Goal: Transaction & Acquisition: Purchase product/service

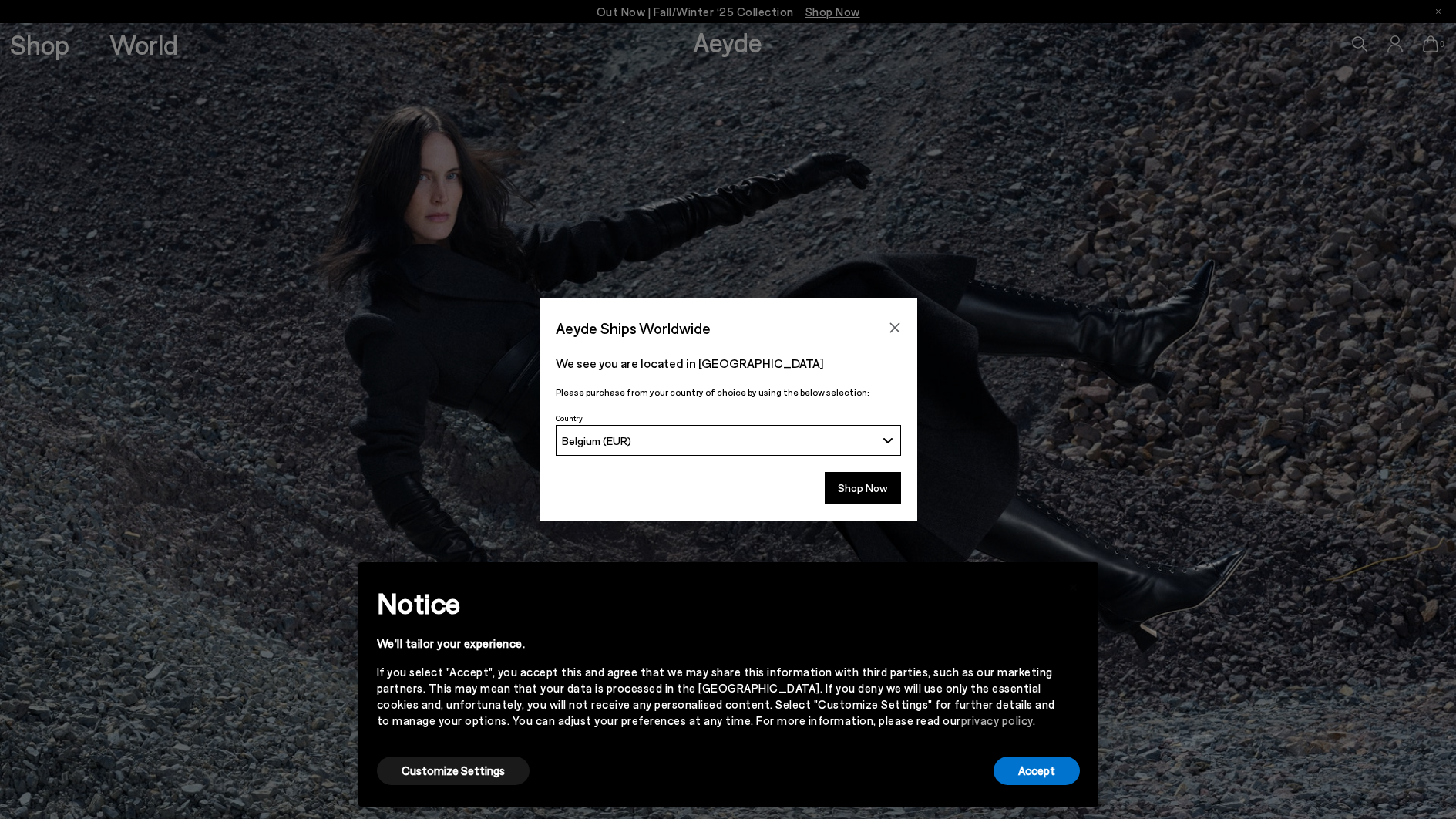
click at [907, 335] on div "Aeyde Ships Worldwide" at bounding box center [728, 319] width 378 height 43
click at [897, 330] on icon "Close" at bounding box center [895, 328] width 12 height 12
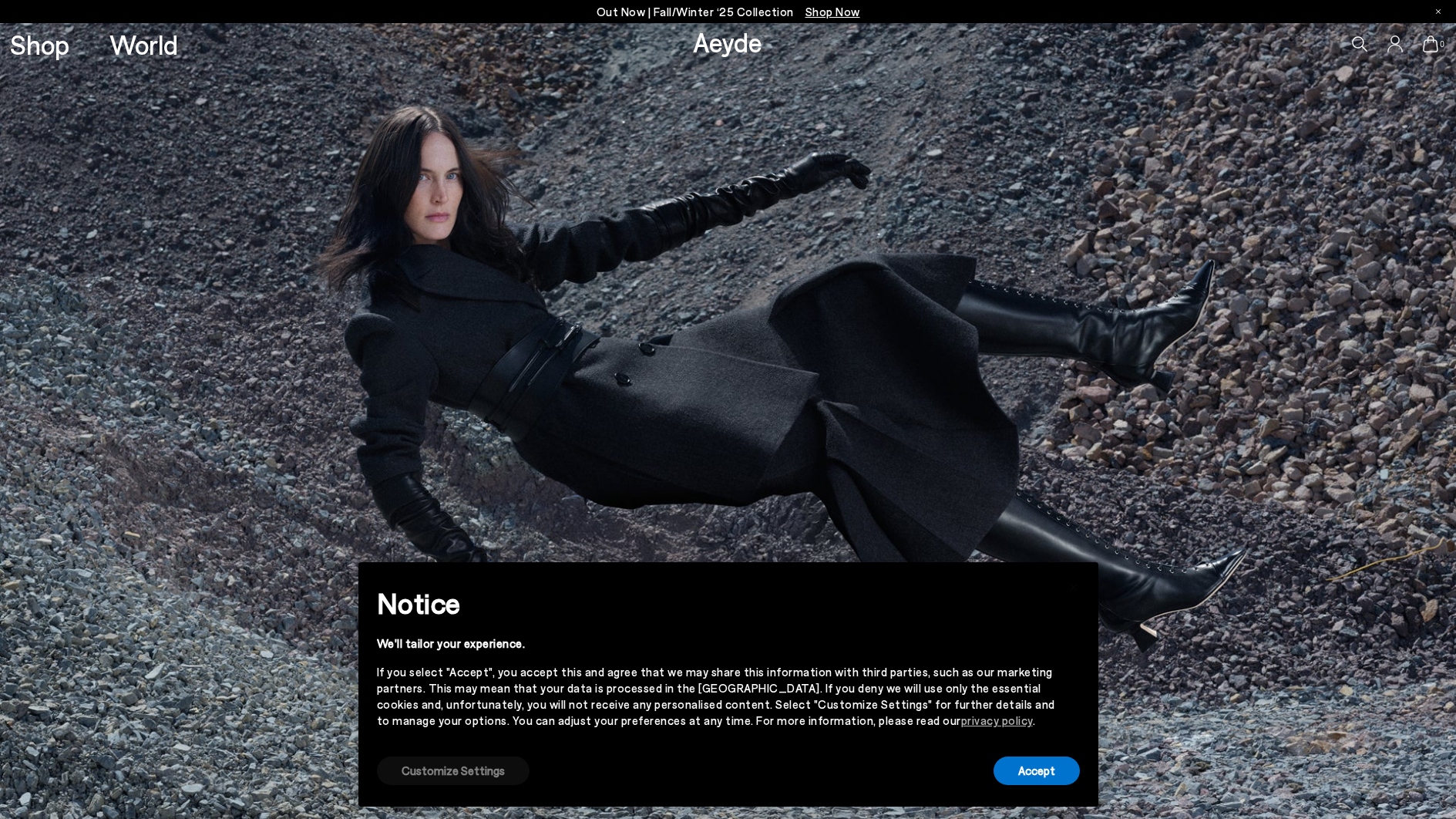
click at [414, 774] on button "Customize Settings" at bounding box center [453, 771] width 152 height 29
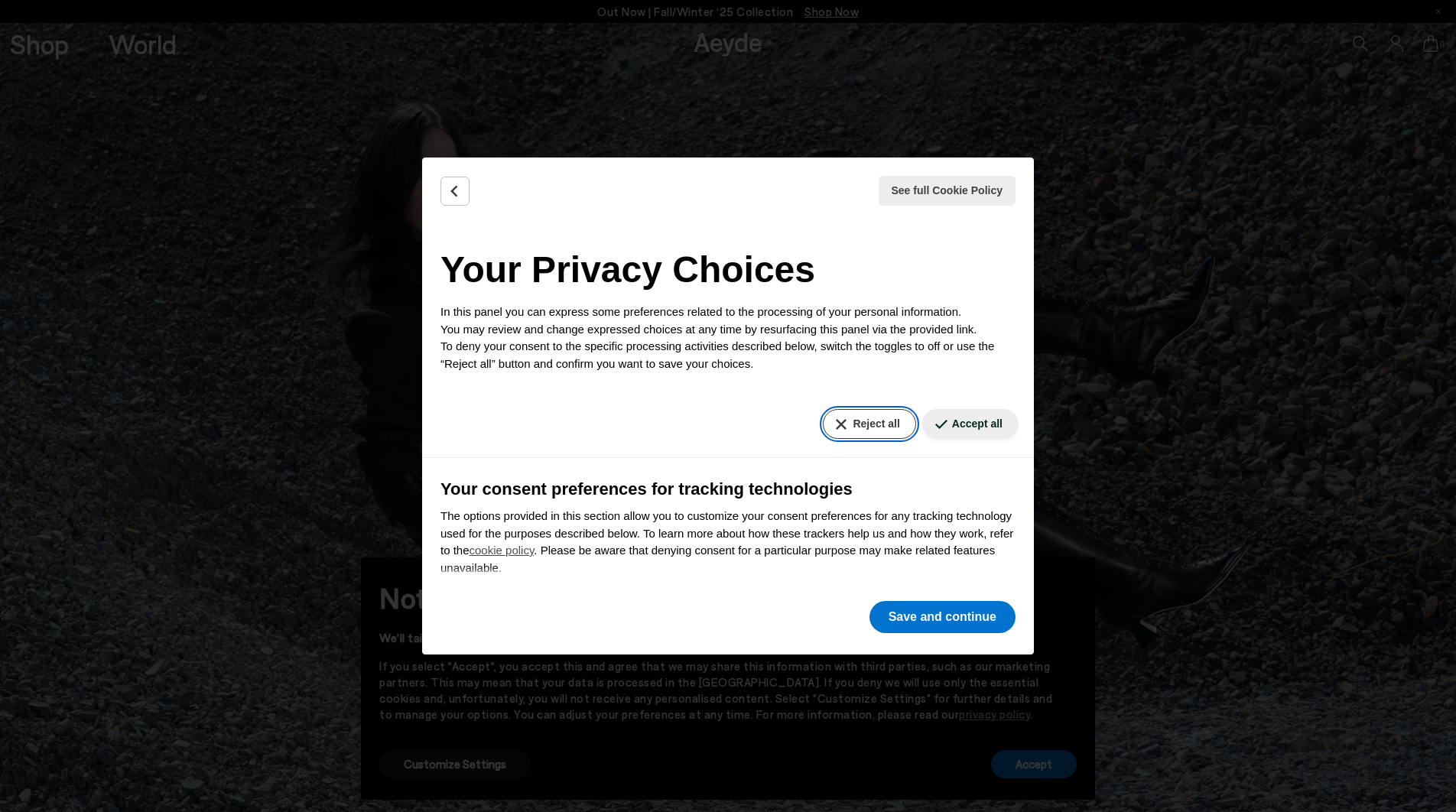
click at [867, 429] on button "Reject all" at bounding box center [868, 423] width 92 height 30
click at [913, 617] on button "Save and continue" at bounding box center [943, 616] width 146 height 32
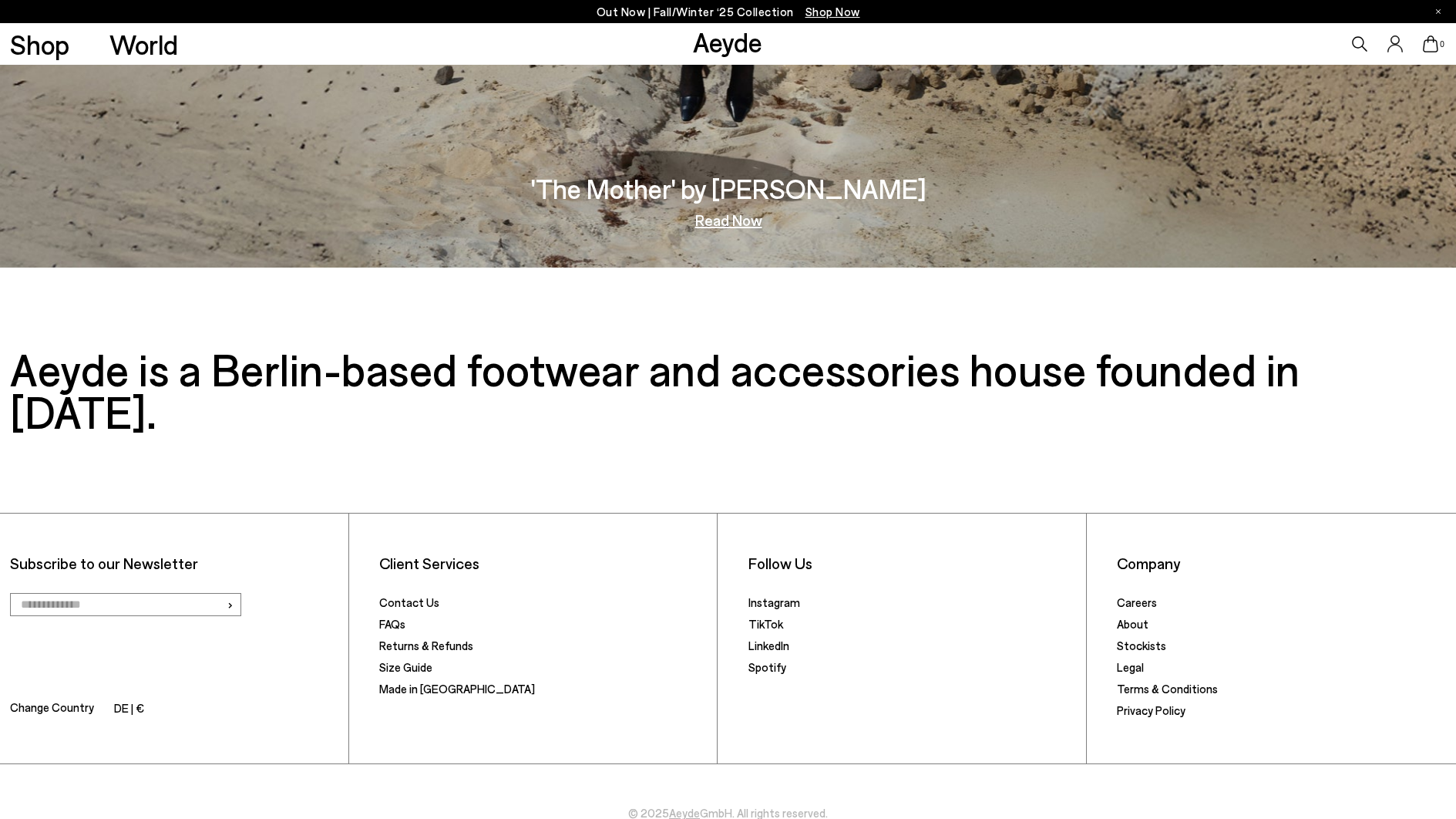
scroll to position [3, 0]
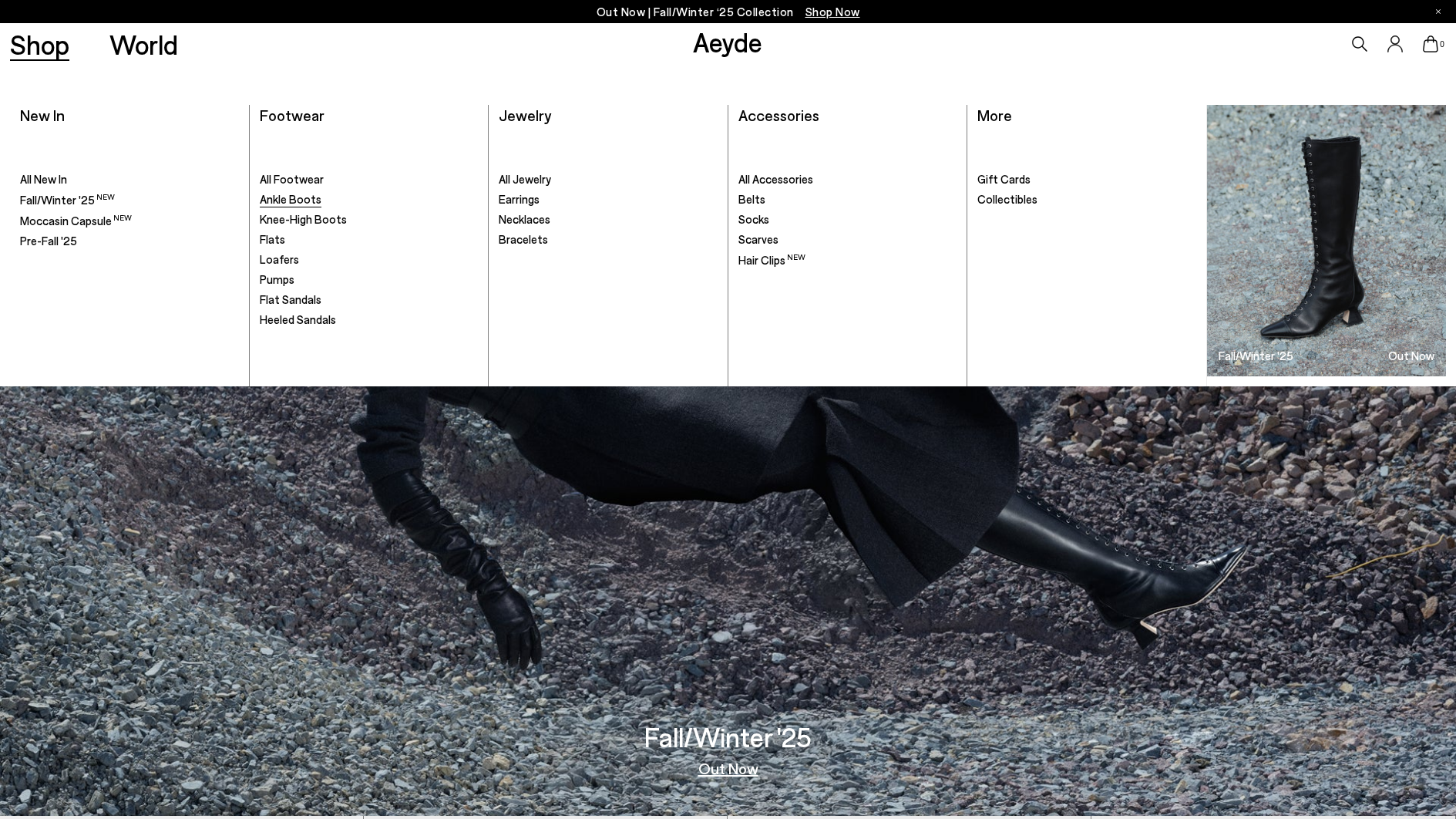
click at [291, 196] on span "Ankle Boots" at bounding box center [290, 199] width 62 height 14
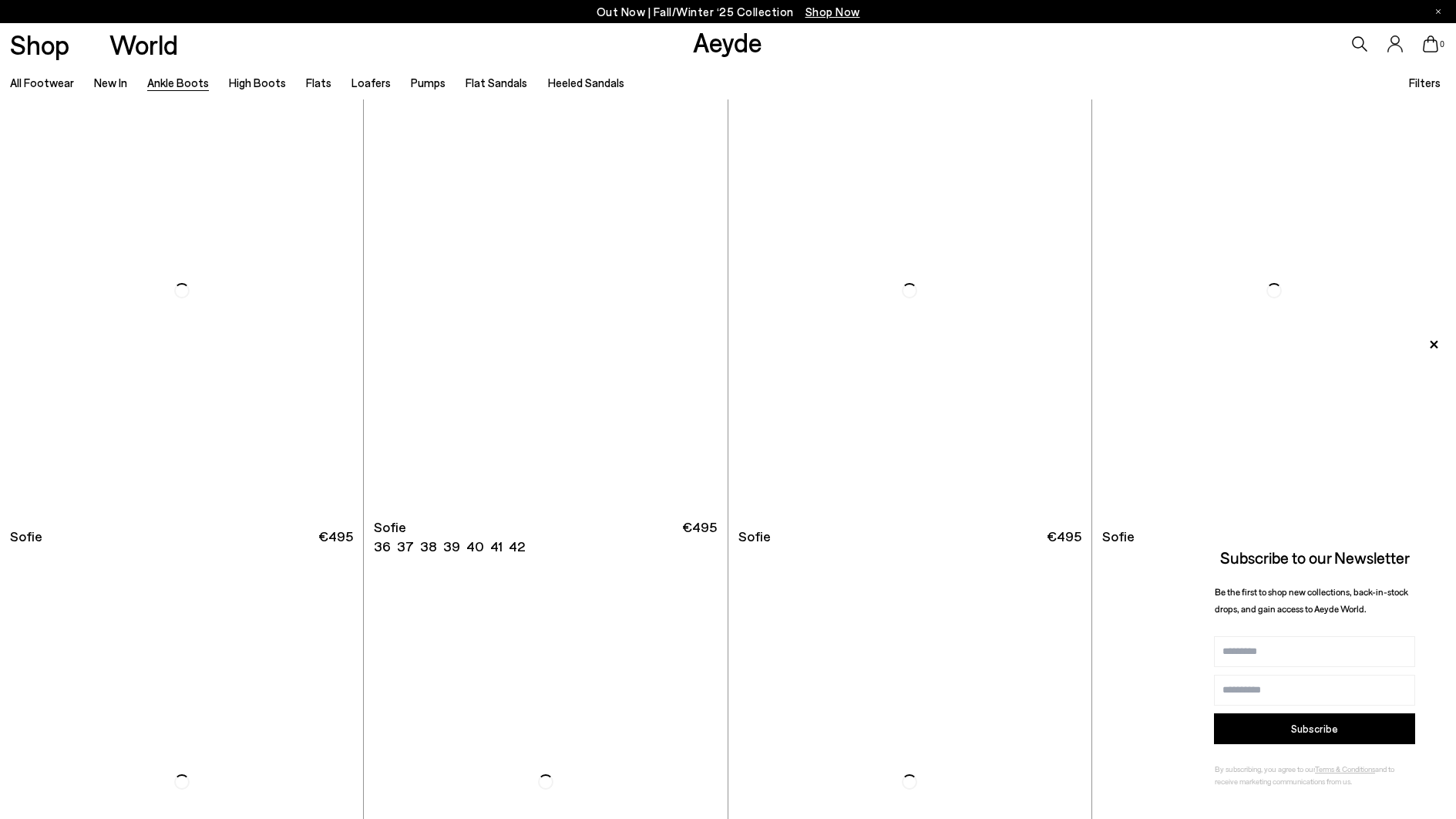
scroll to position [2060, 0]
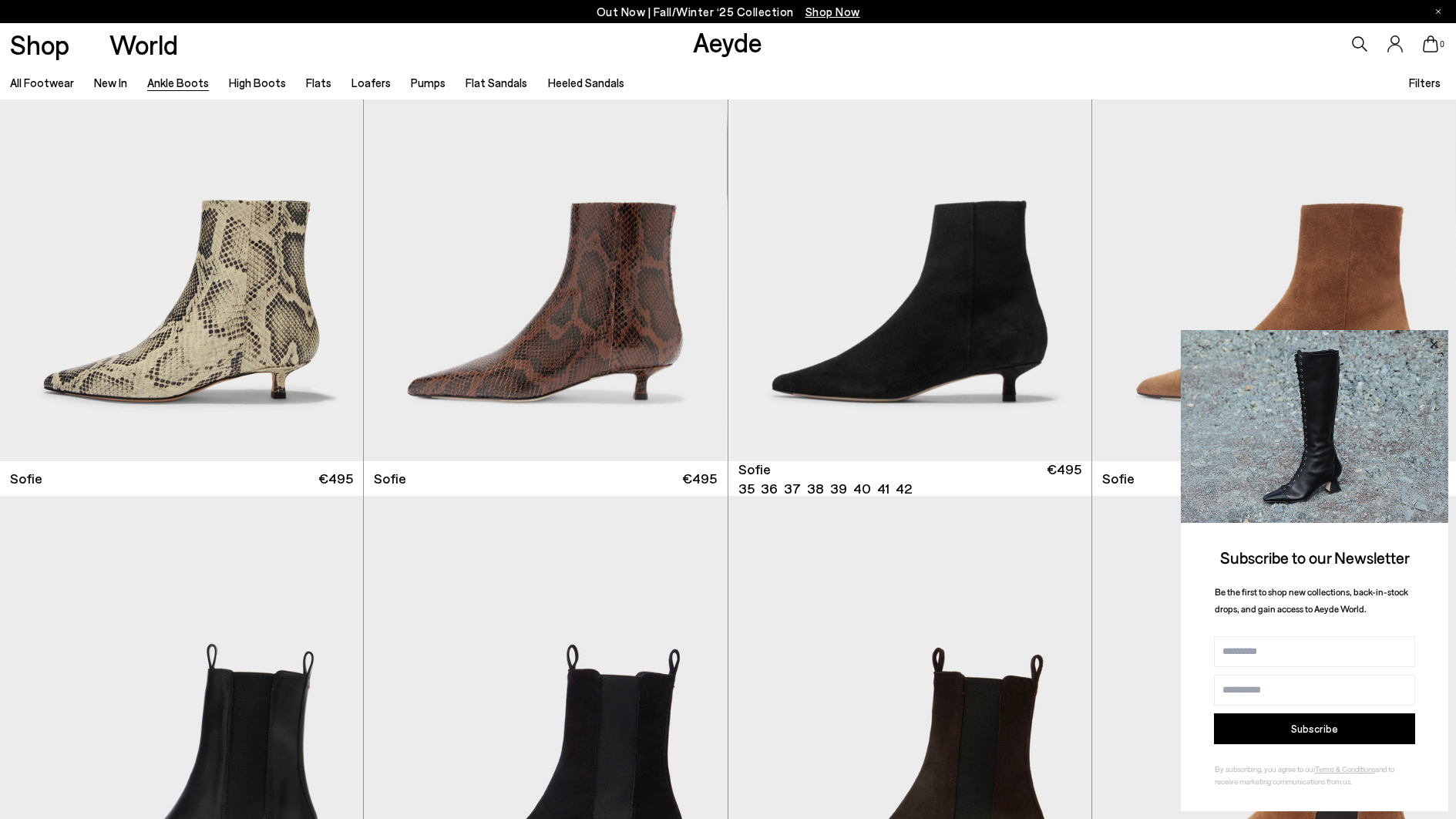
click at [1429, 343] on icon at bounding box center [1434, 344] width 20 height 20
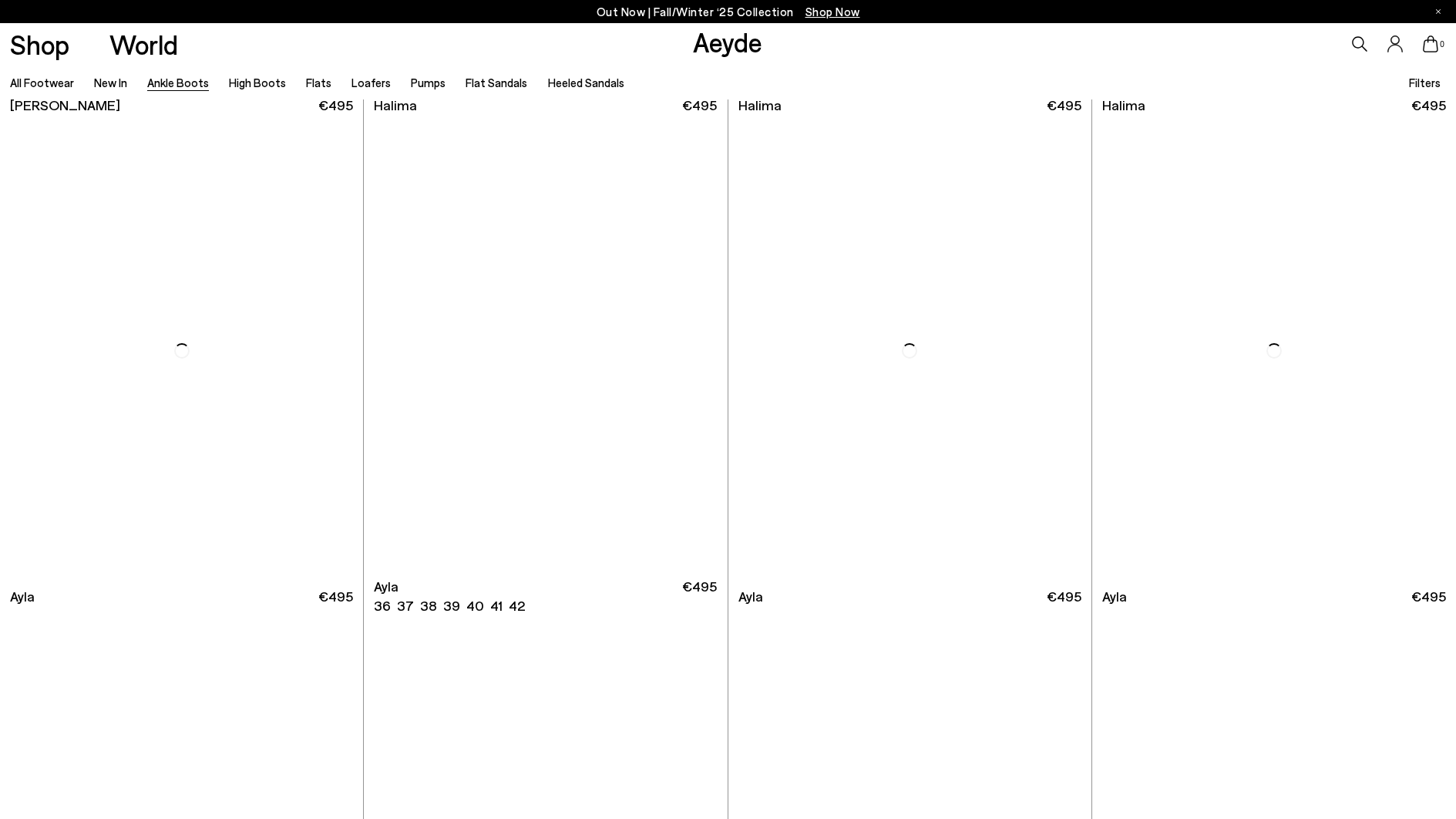
scroll to position [5505, 0]
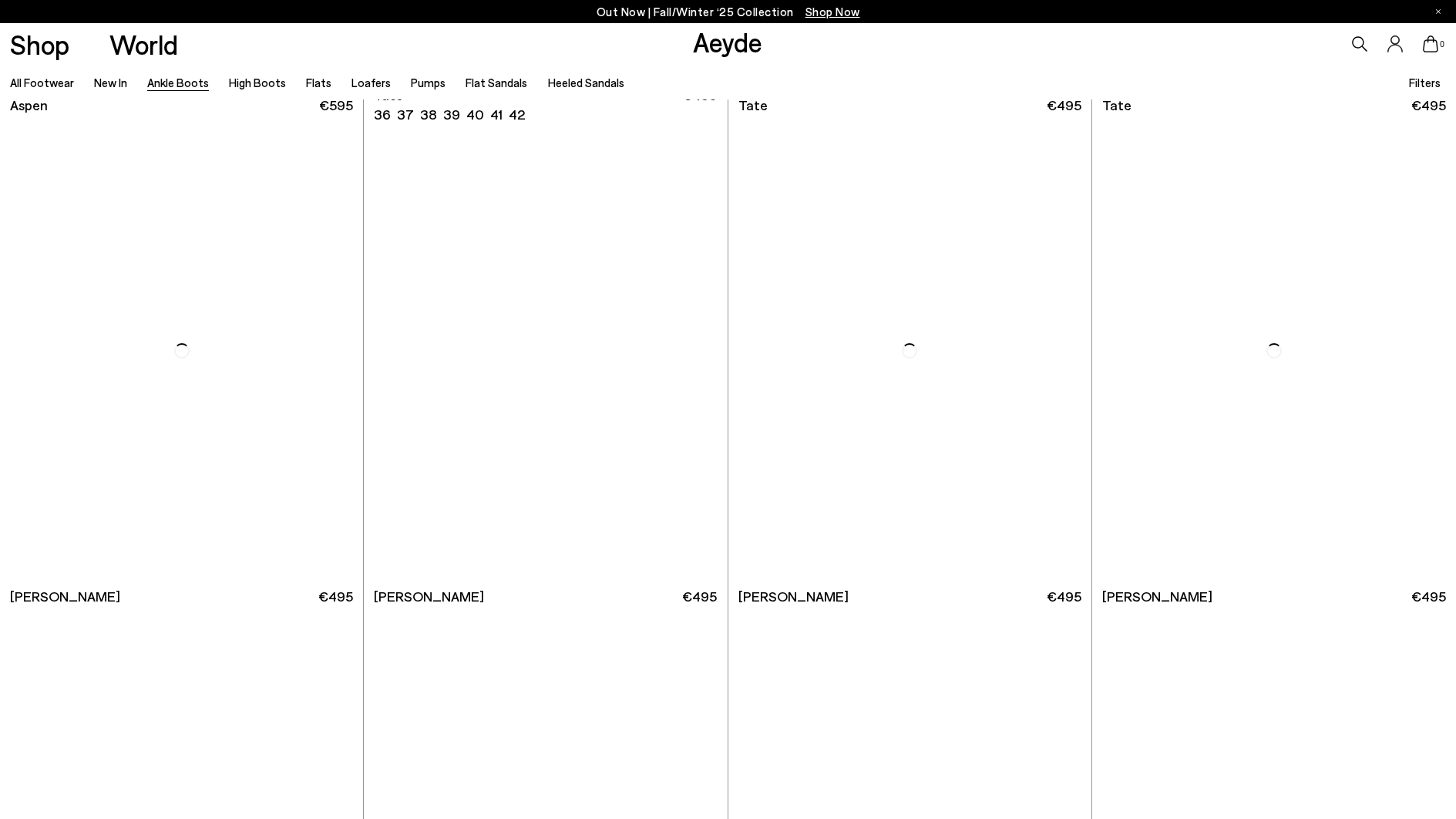
scroll to position [8489, 0]
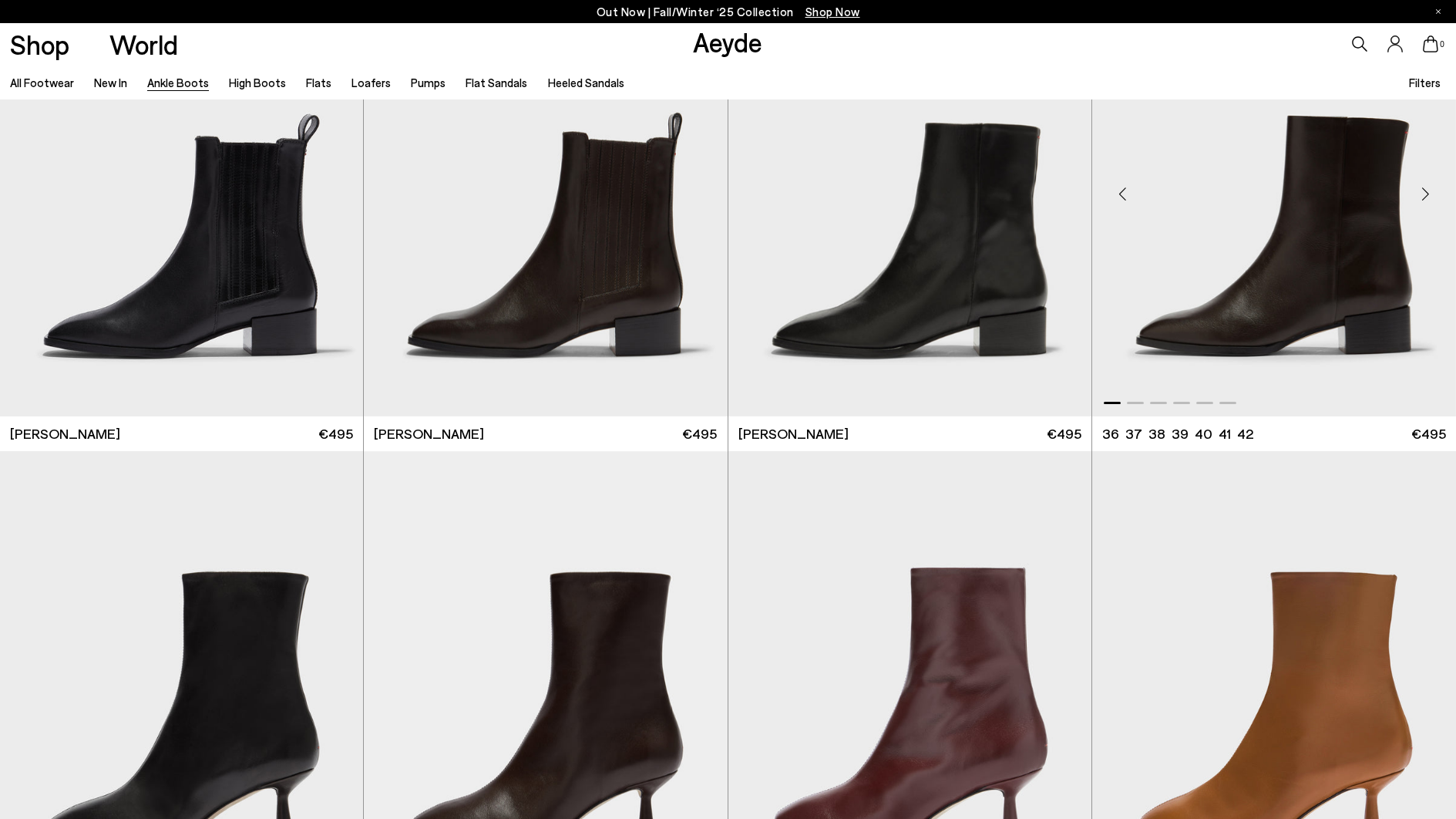
click at [1317, 340] on img "1 / 6" at bounding box center [1274, 188] width 364 height 456
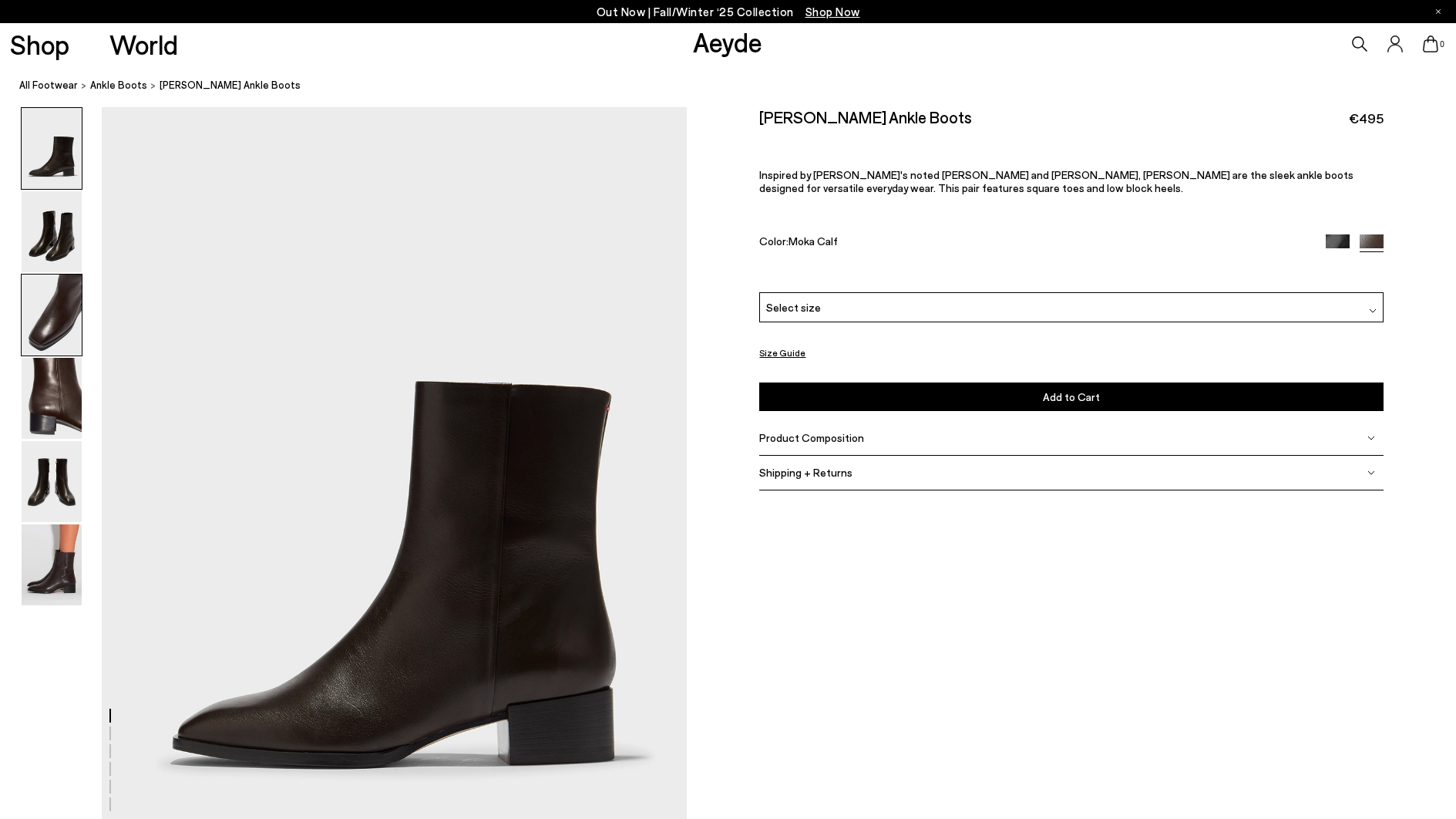
click at [62, 297] on img at bounding box center [52, 315] width 60 height 81
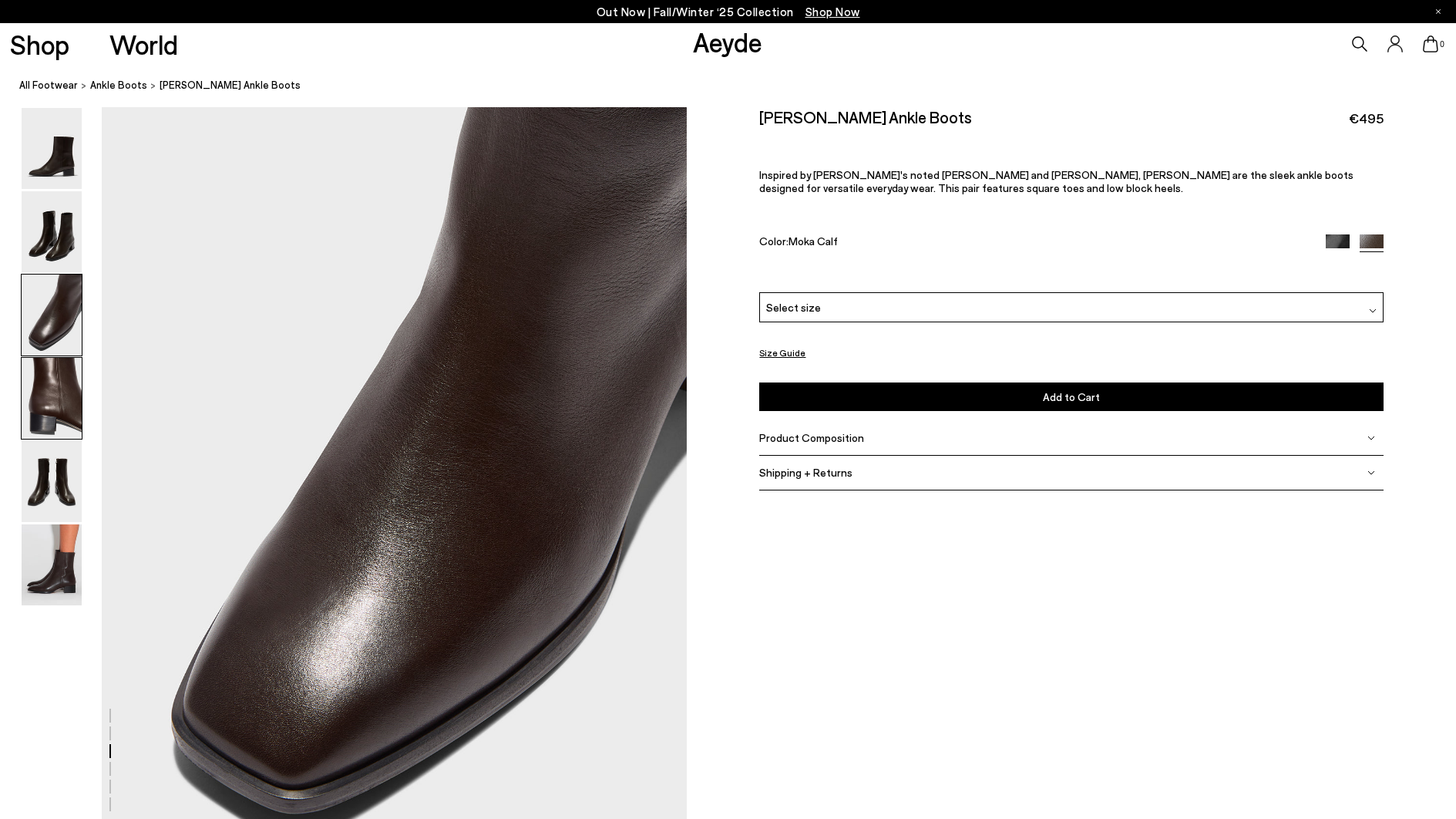
click at [46, 397] on img at bounding box center [52, 398] width 60 height 81
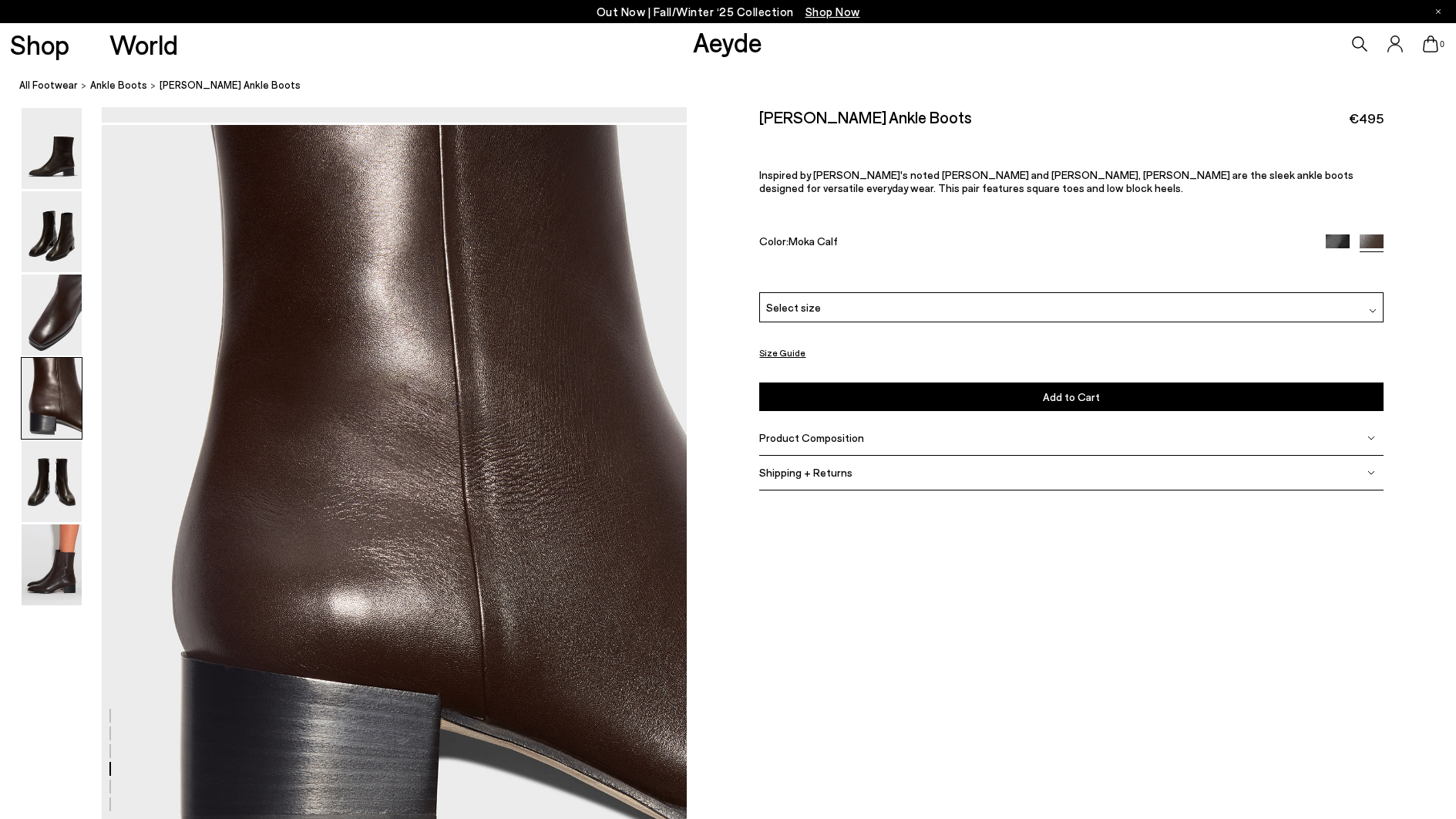
scroll to position [2348, 0]
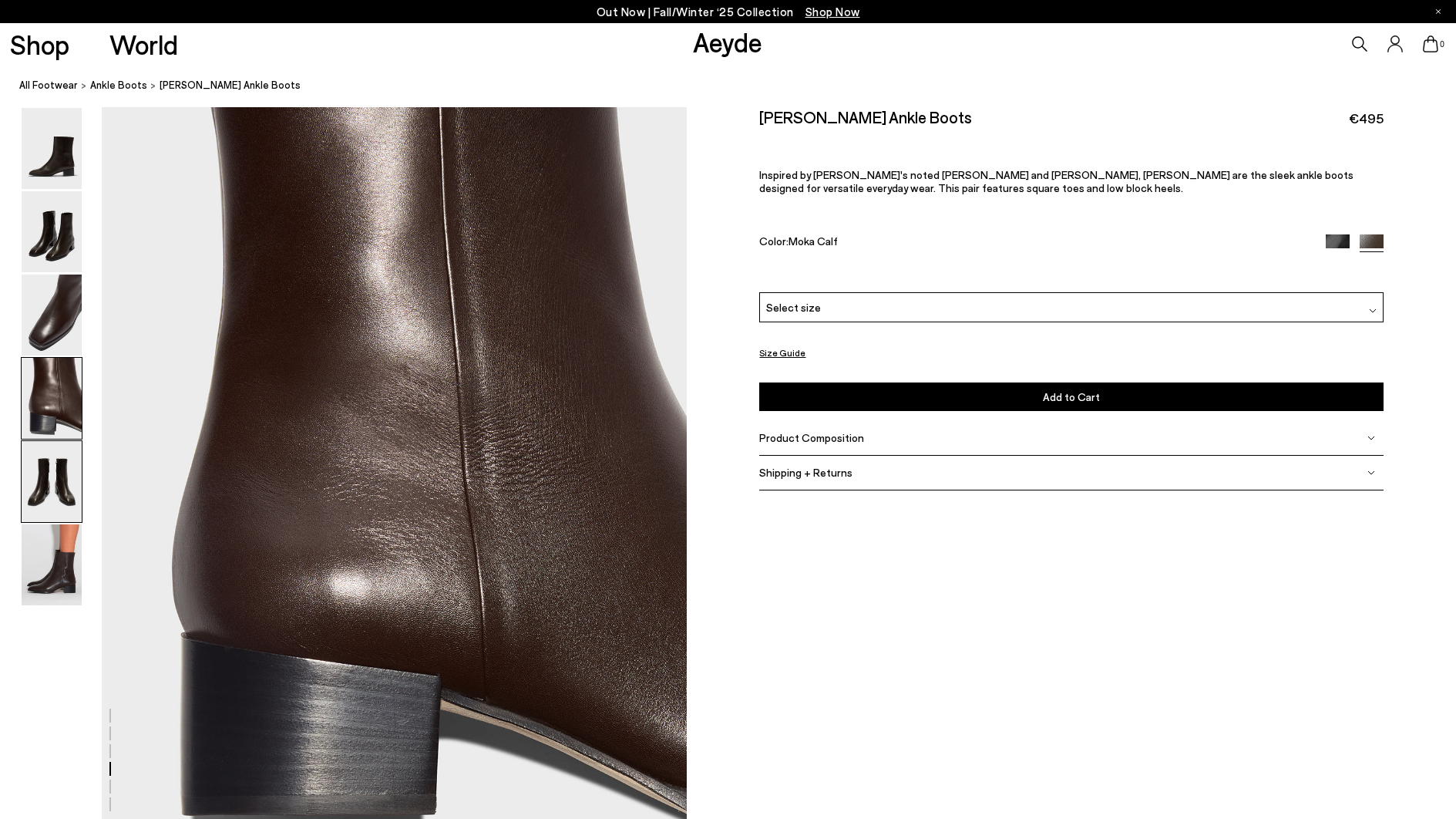
click at [54, 474] on img at bounding box center [52, 482] width 60 height 81
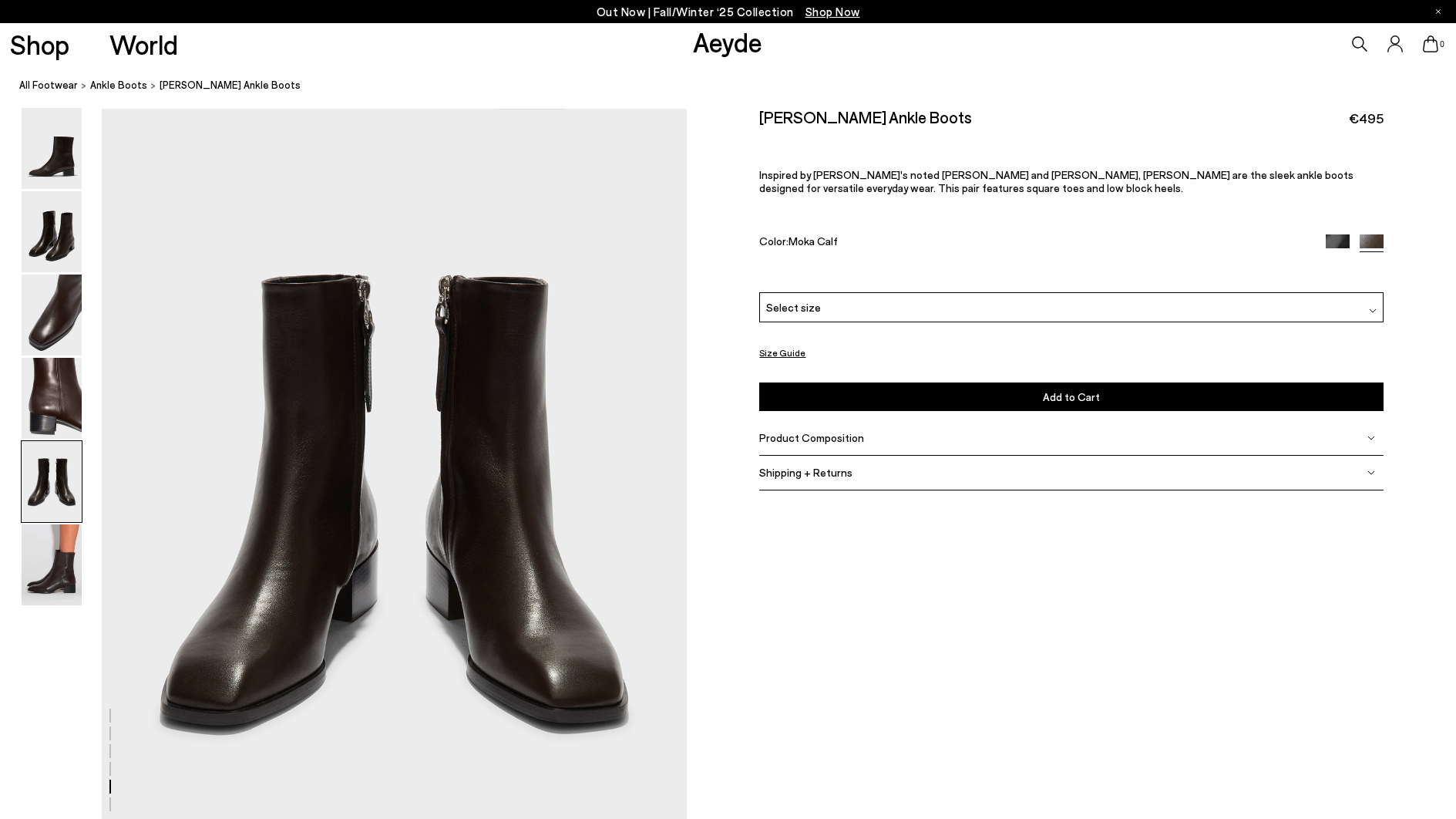
scroll to position [3131, 0]
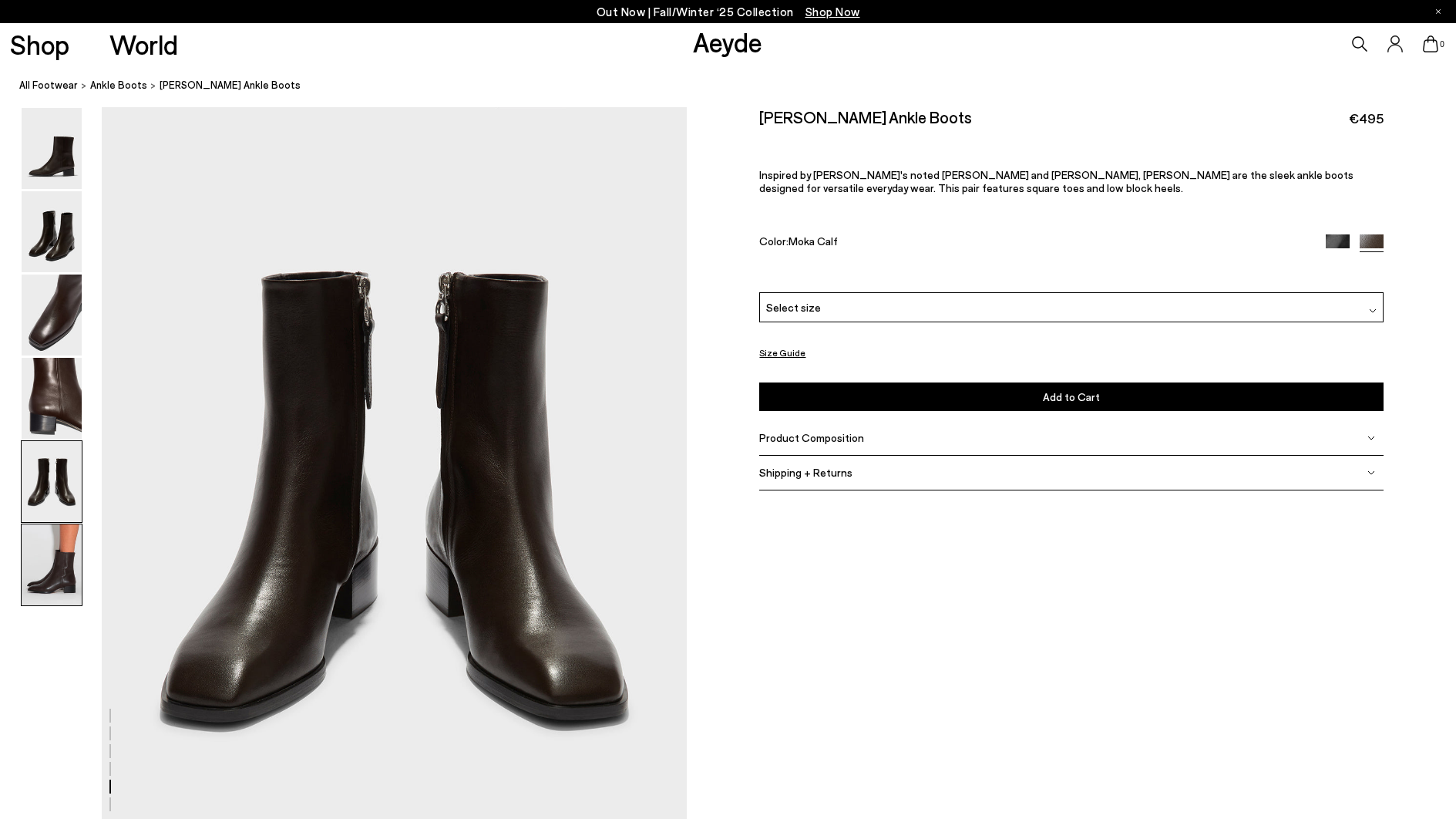
click at [56, 551] on img at bounding box center [52, 564] width 60 height 81
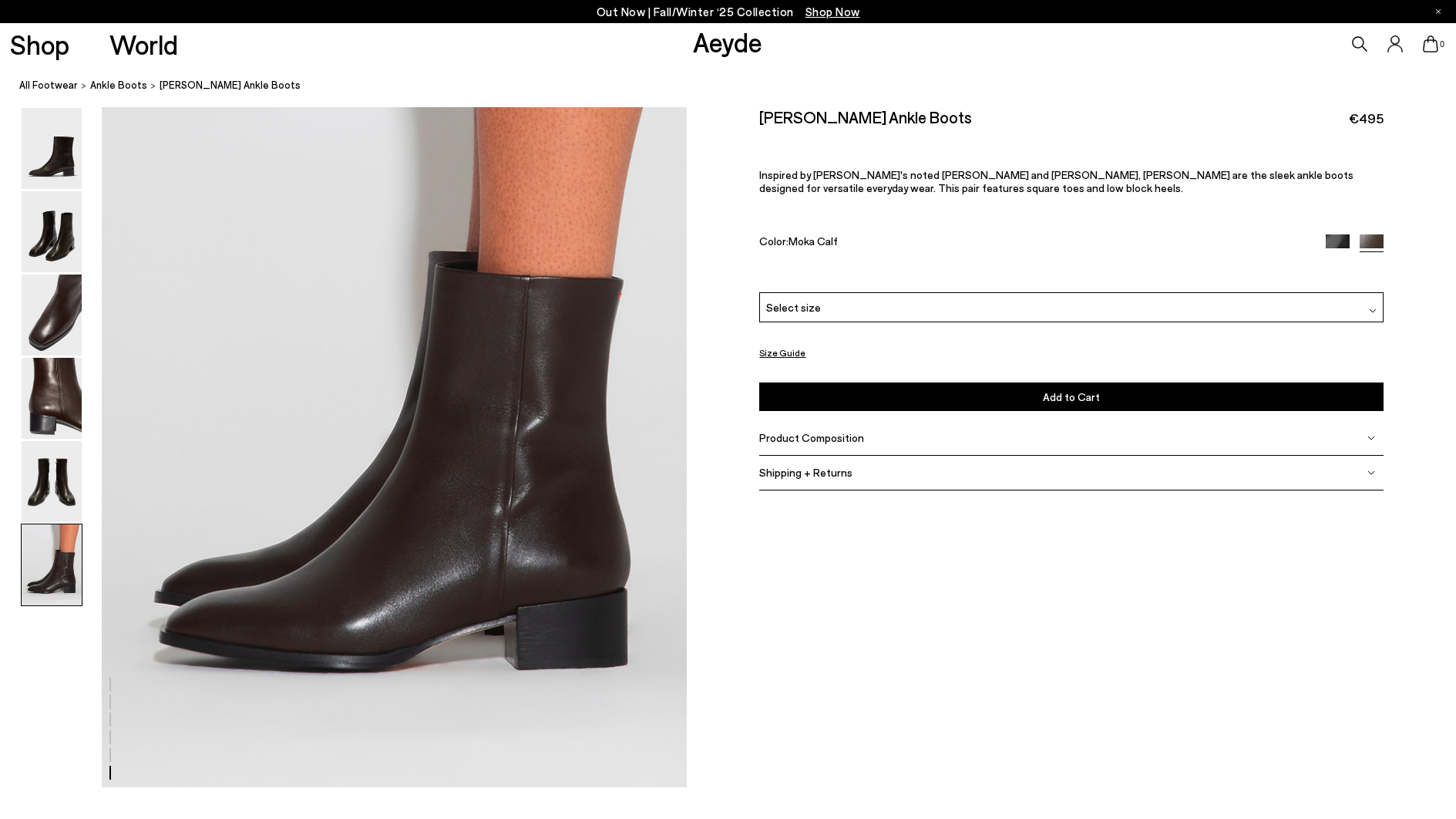
scroll to position [4019, 0]
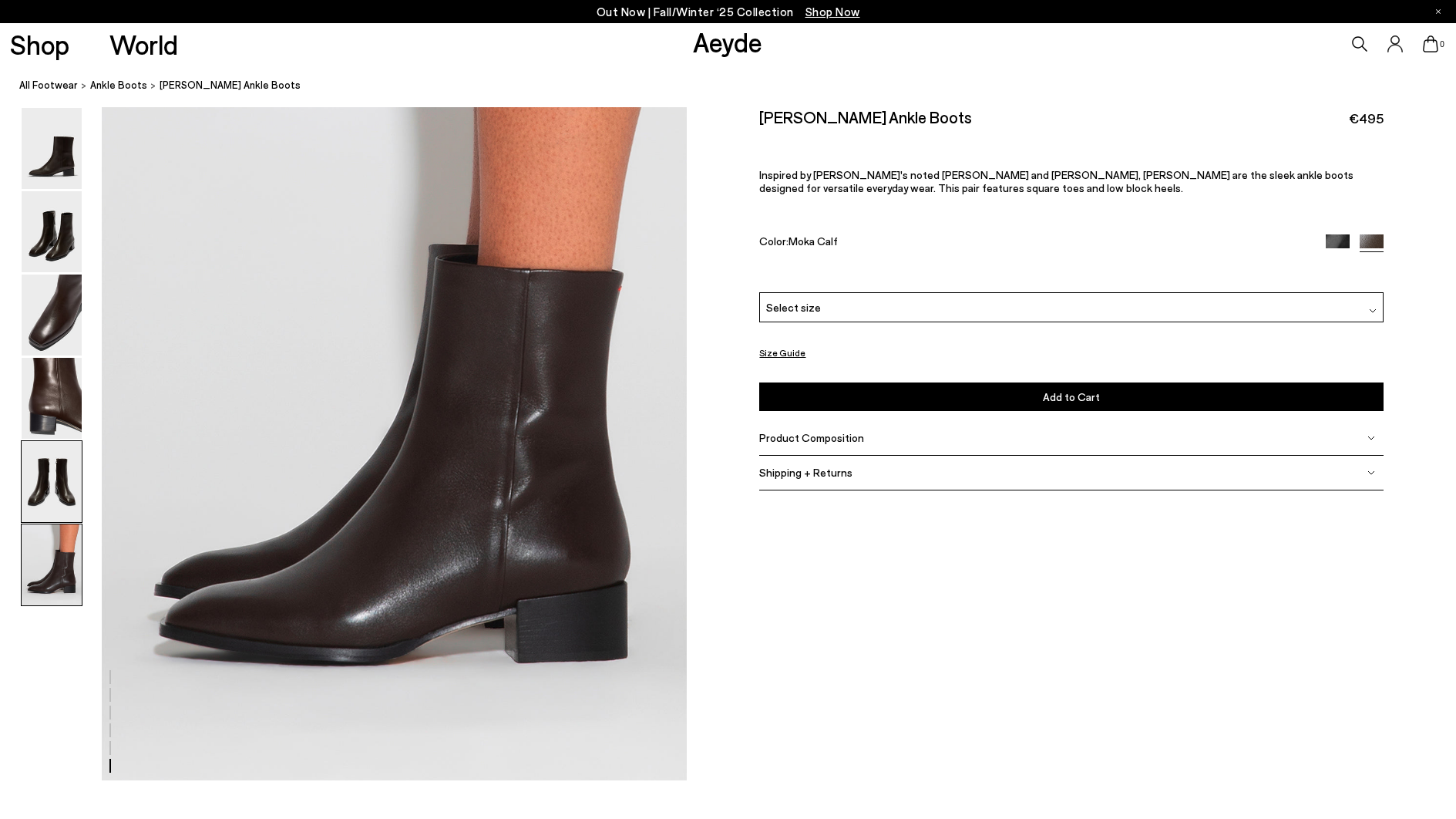
click at [66, 487] on img at bounding box center [52, 482] width 60 height 81
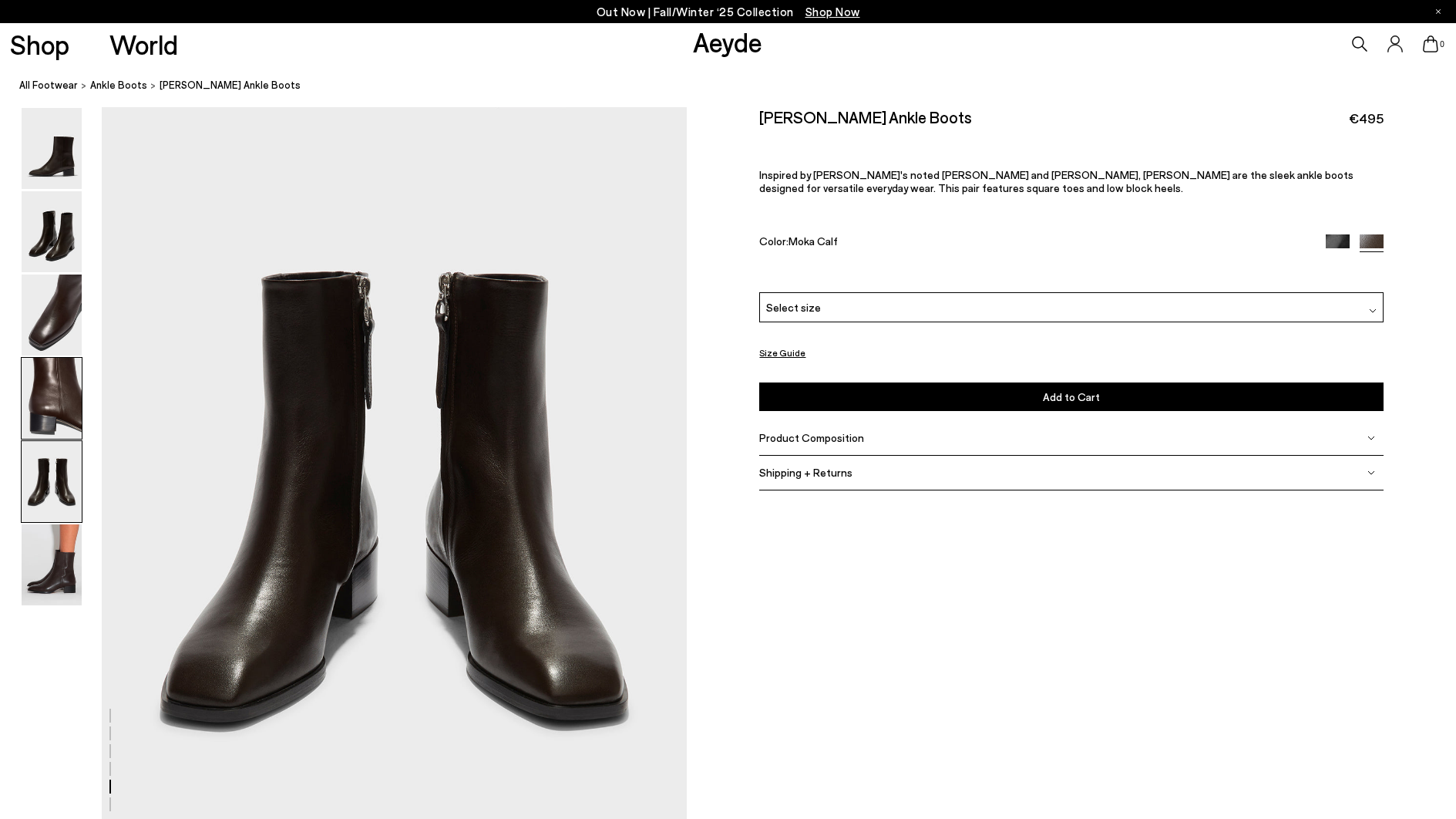
click at [64, 415] on img at bounding box center [52, 398] width 60 height 81
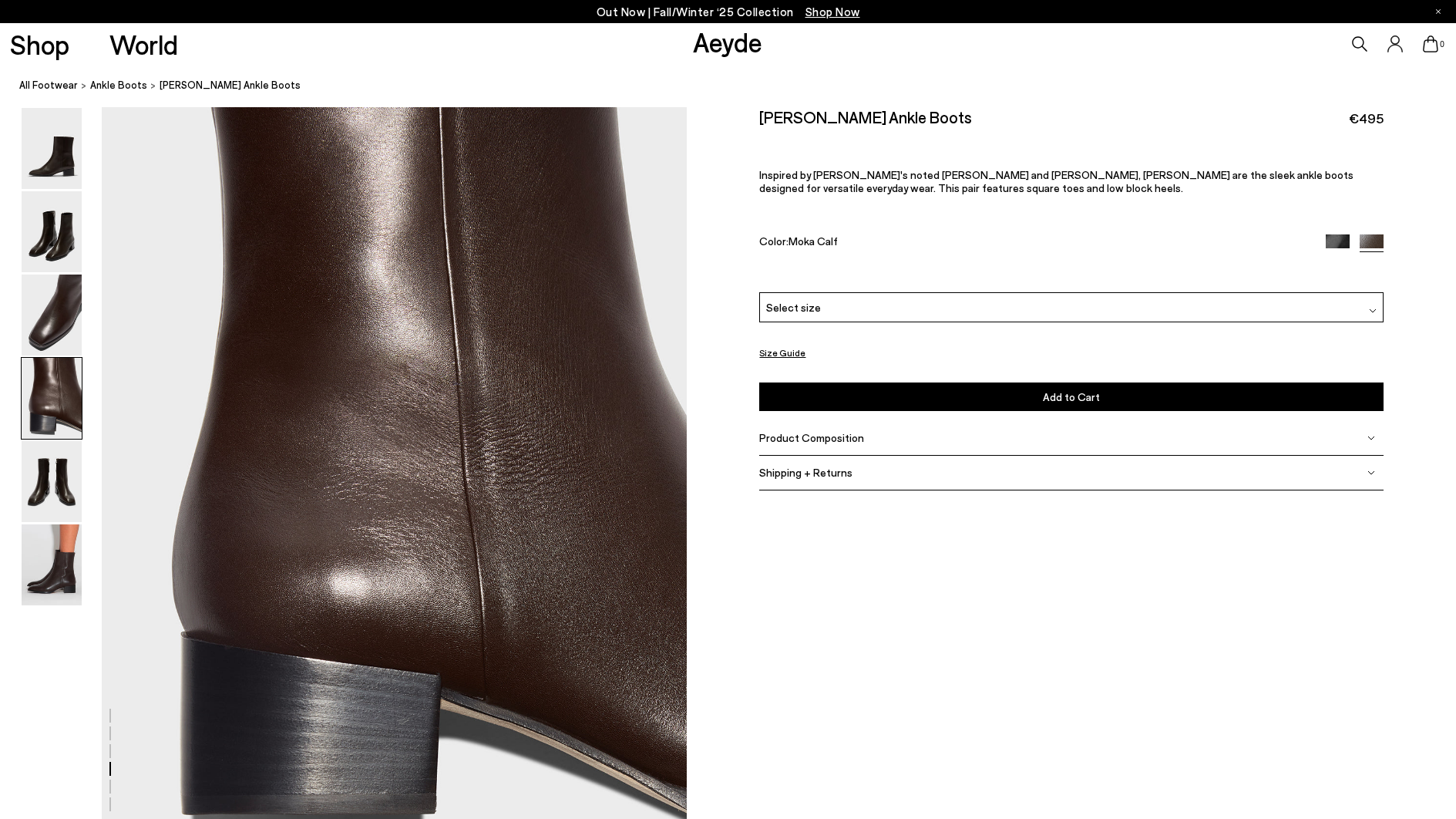
scroll to position [2348, 0]
click at [76, 322] on img at bounding box center [52, 315] width 60 height 81
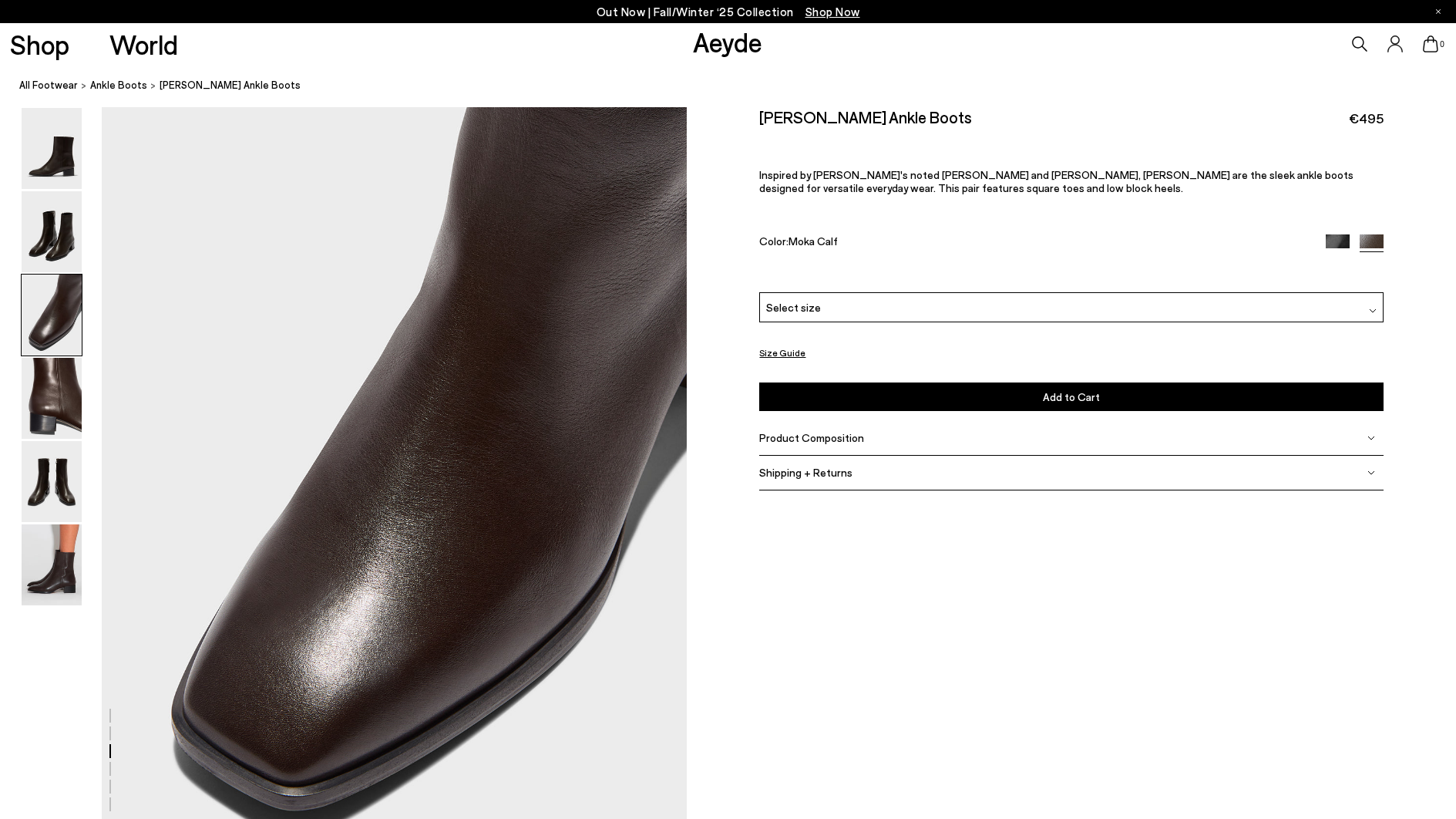
scroll to position [1566, 0]
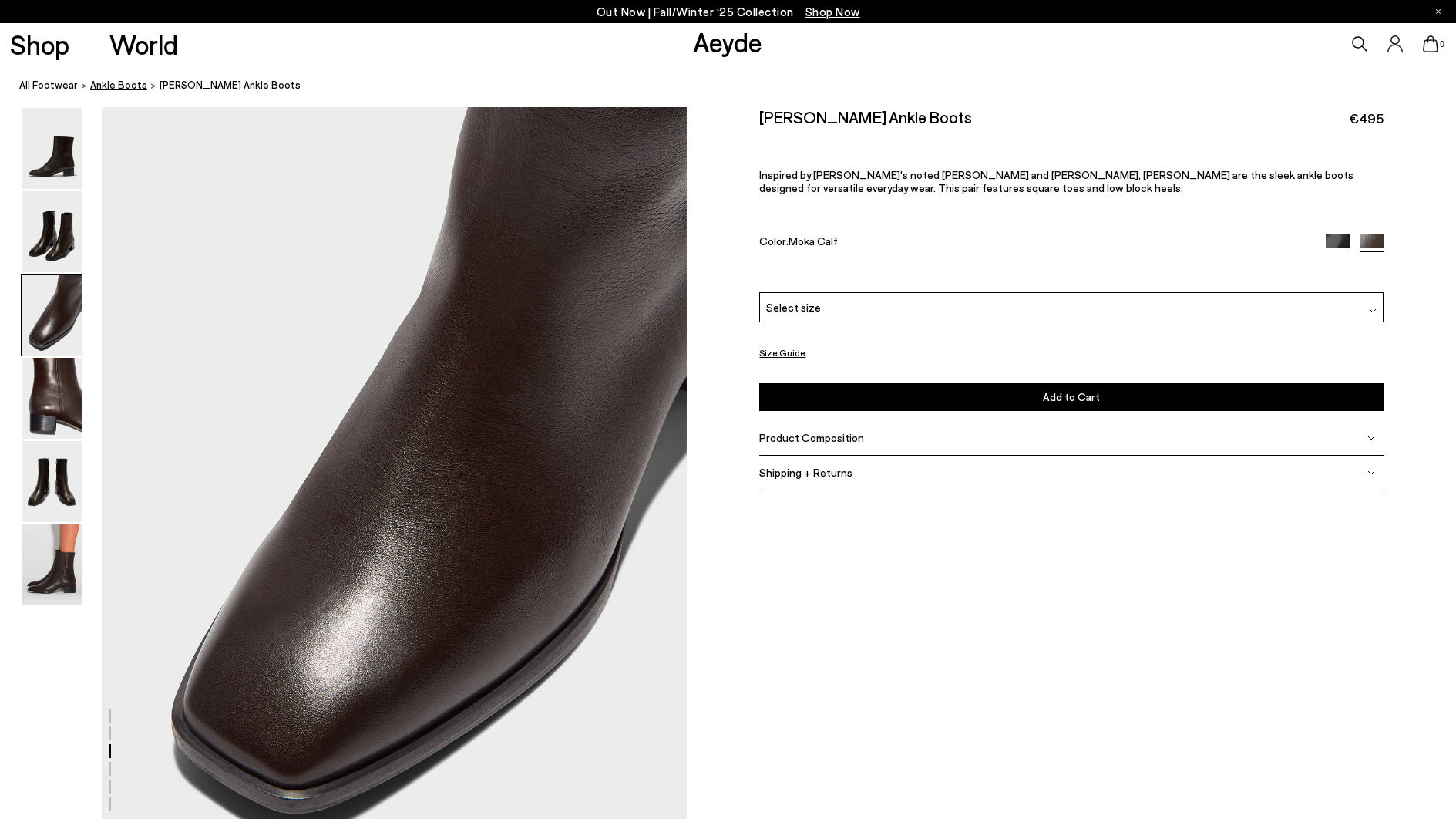
click at [119, 84] on span "ankle boots" at bounding box center [119, 85] width 57 height 12
